Goal: Task Accomplishment & Management: Manage account settings

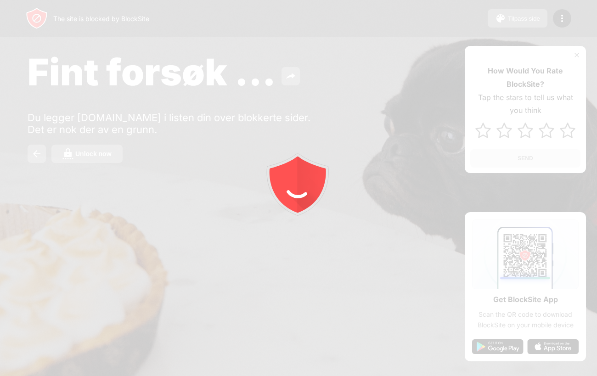
click at [103, 159] on div at bounding box center [298, 188] width 597 height 376
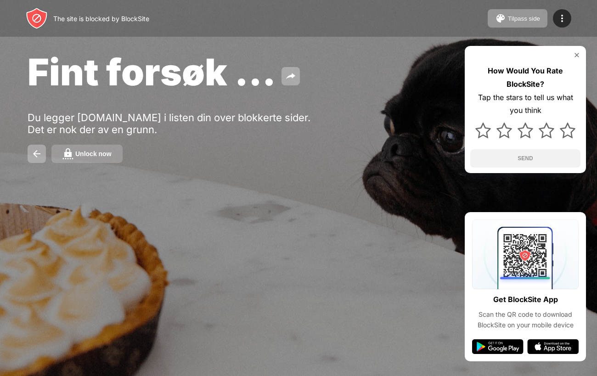
click at [96, 152] on div "Unlock now" at bounding box center [93, 153] width 36 height 7
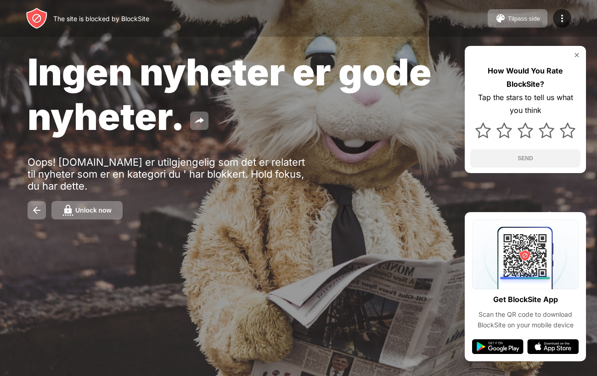
click at [63, 197] on div "Ingen nyheter er gode nyheter. Oops! www.nettavisen.no er utilgjengelig som det…" at bounding box center [298, 134] width 597 height 269
click at [73, 204] on button "Unlock now" at bounding box center [86, 210] width 71 height 18
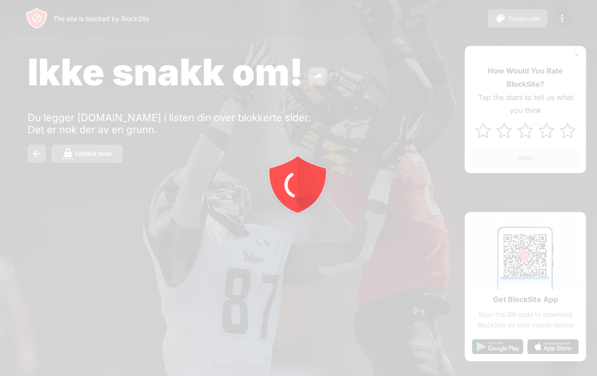
click at [88, 155] on div at bounding box center [298, 188] width 597 height 376
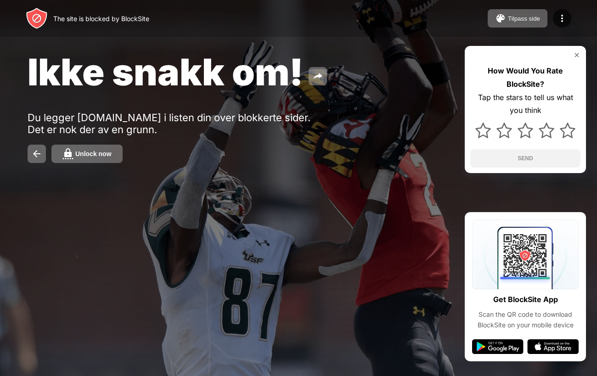
click at [88, 155] on div "Unlock now" at bounding box center [93, 153] width 36 height 7
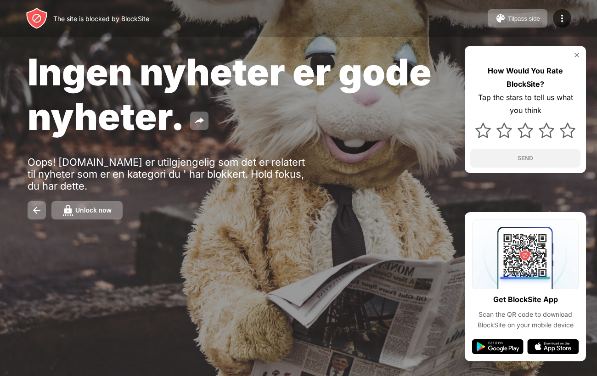
click at [48, 213] on div "Unlock now" at bounding box center [299, 210] width 542 height 18
click at [69, 211] on img at bounding box center [67, 210] width 11 height 11
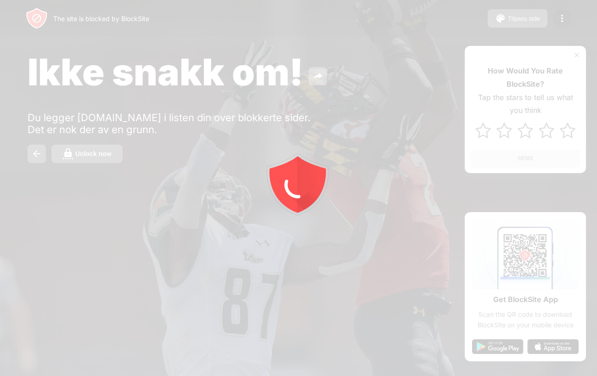
click at [98, 157] on div at bounding box center [298, 188] width 597 height 376
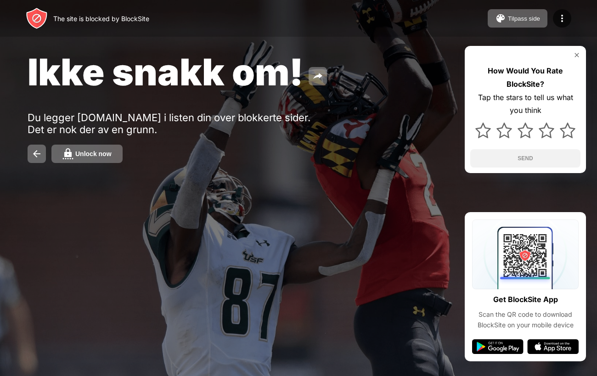
click at [98, 157] on div "Unlock now" at bounding box center [93, 153] width 36 height 7
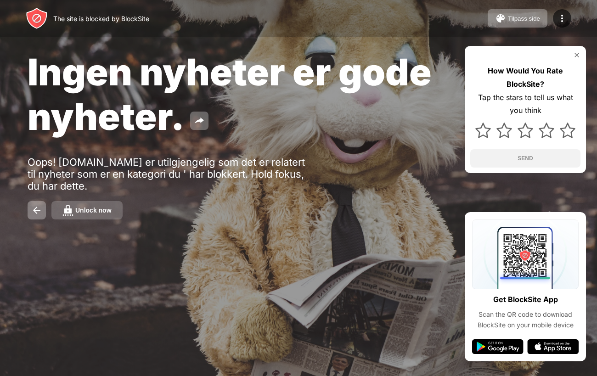
click at [96, 210] on div "Unlock now" at bounding box center [93, 210] width 36 height 7
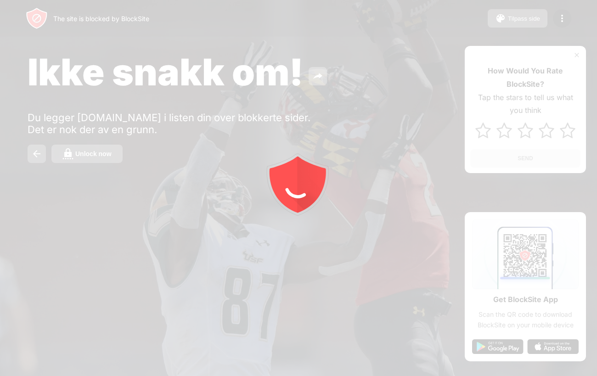
click at [101, 151] on div at bounding box center [298, 188] width 597 height 376
click at [101, 153] on div at bounding box center [298, 188] width 597 height 376
click at [102, 154] on div "Unlock now" at bounding box center [93, 153] width 36 height 7
